Goal: Find specific page/section: Find specific page/section

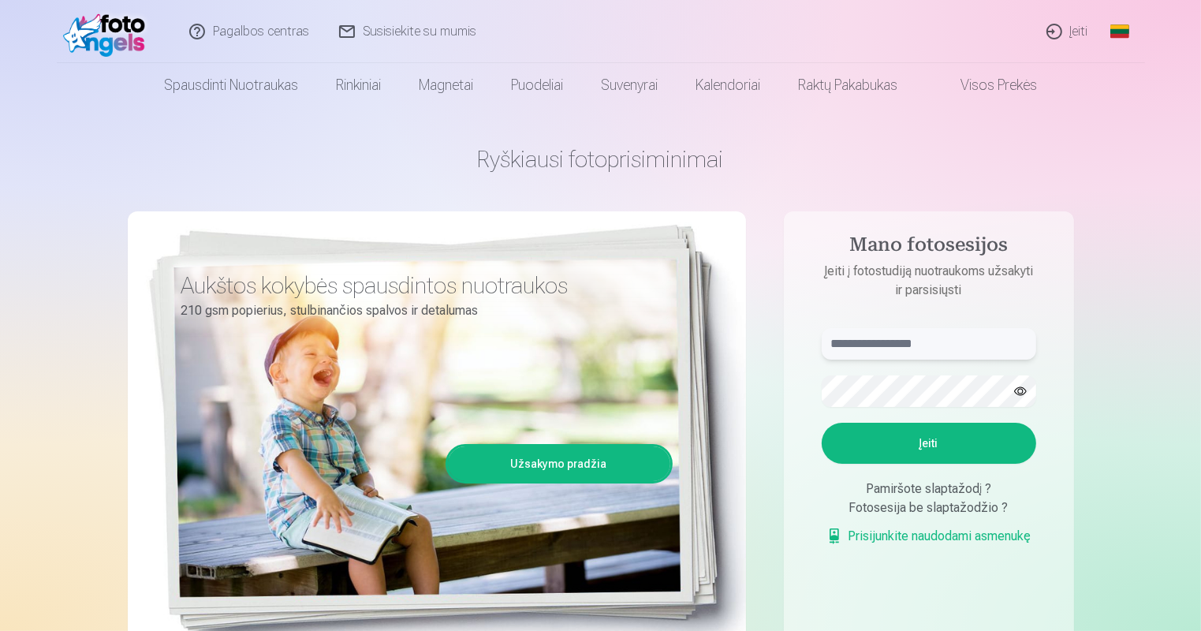
click at [882, 345] on input "text" at bounding box center [929, 344] width 214 height 32
click at [931, 342] on input "text" at bounding box center [929, 344] width 214 height 32
click at [916, 339] on input "text" at bounding box center [929, 344] width 214 height 32
click at [916, 341] on input "text" at bounding box center [929, 344] width 214 height 32
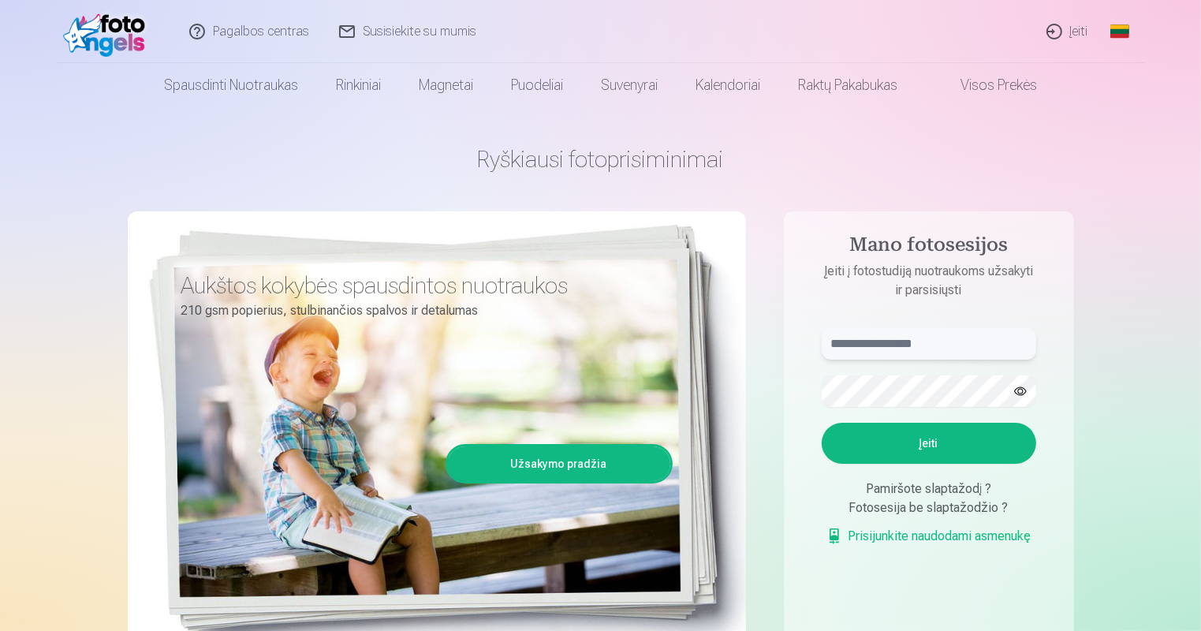
click at [916, 341] on input "text" at bounding box center [929, 344] width 214 height 32
